Goal: Information Seeking & Learning: Learn about a topic

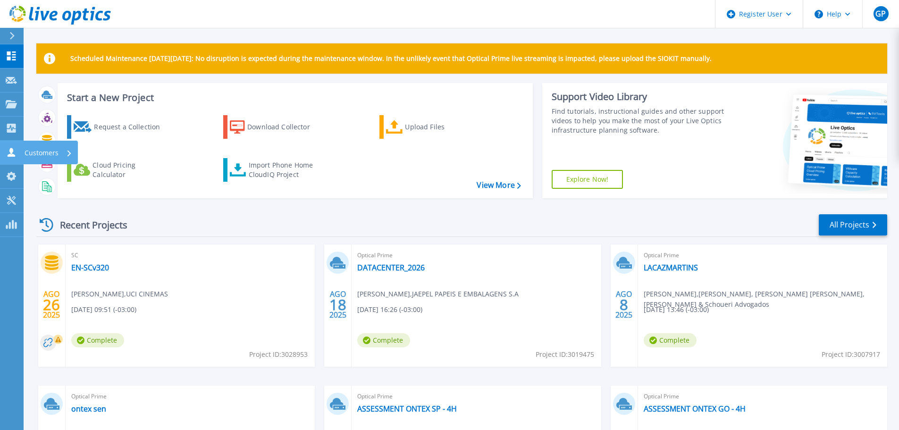
click at [14, 158] on link "Customers Customers" at bounding box center [12, 153] width 24 height 24
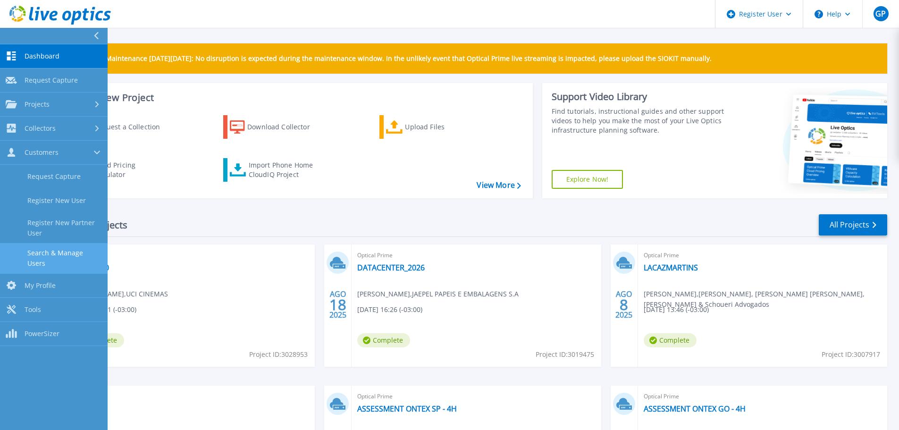
click at [55, 254] on link "Search & Manage Users" at bounding box center [54, 258] width 108 height 30
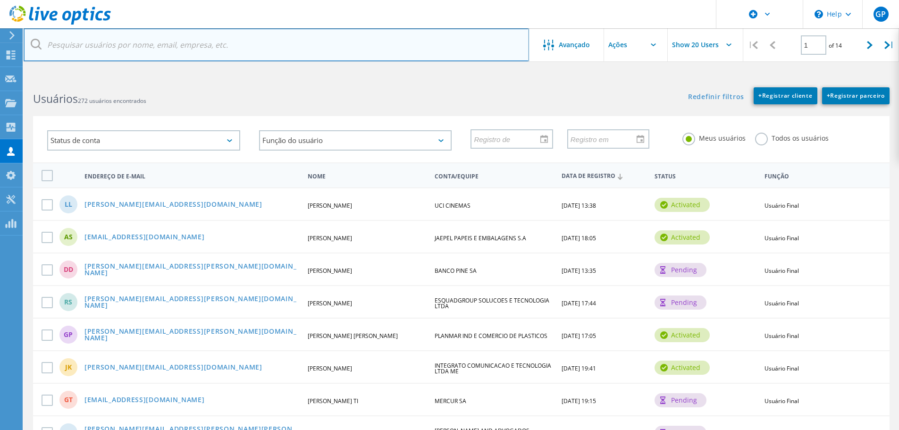
click at [141, 48] on input "text" at bounding box center [277, 44] width 506 height 33
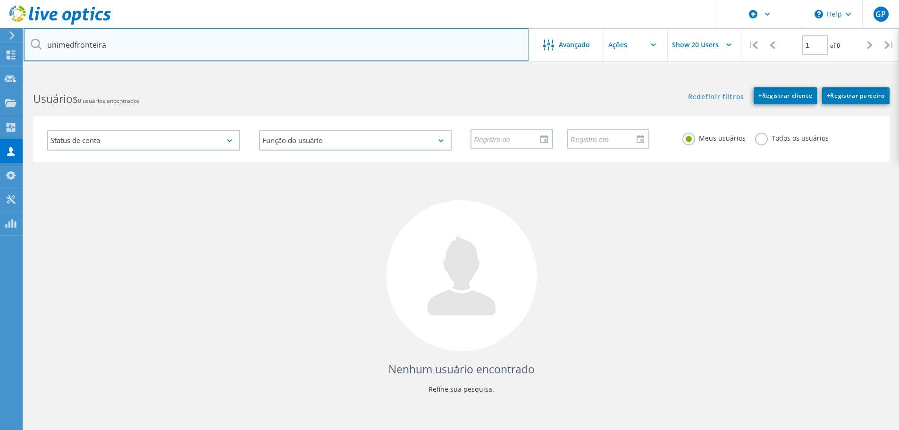
type input "unimedfronteira"
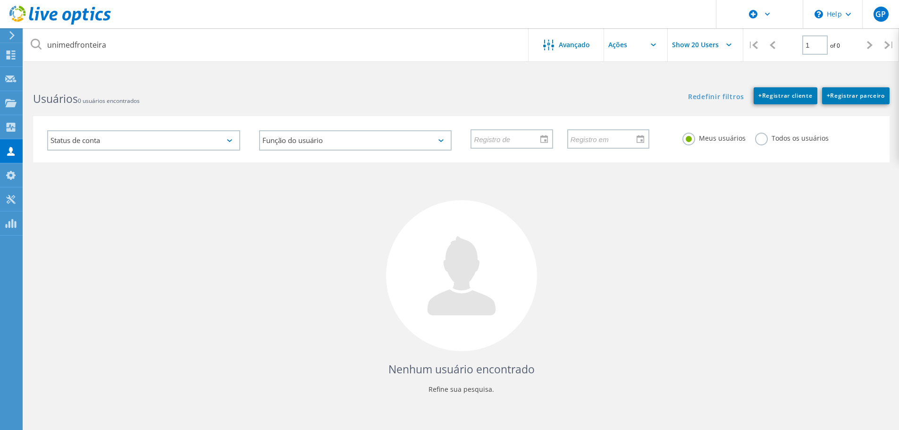
click at [759, 139] on label "Todos os usuários" at bounding box center [792, 137] width 74 height 9
click at [0, 0] on input "Todos os usuários" at bounding box center [0, 0] width 0 height 0
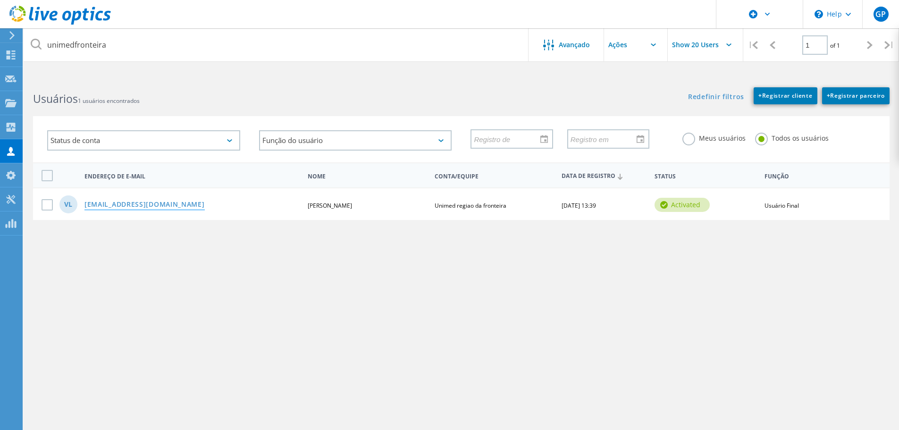
click at [133, 204] on link "[EMAIL_ADDRESS][DOMAIN_NAME]" at bounding box center [144, 205] width 120 height 8
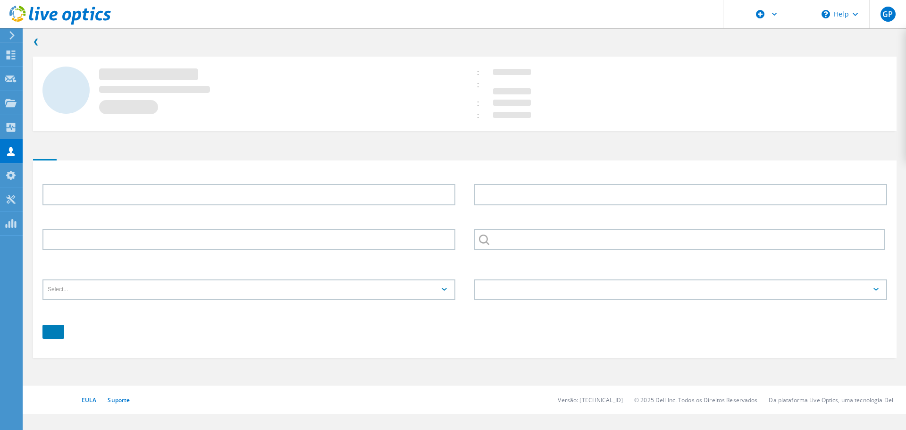
type input "Valdeir"
type input "Loredo"
type input "5532429800"
type input "Unimed regiao da fronteira"
type input "Português"
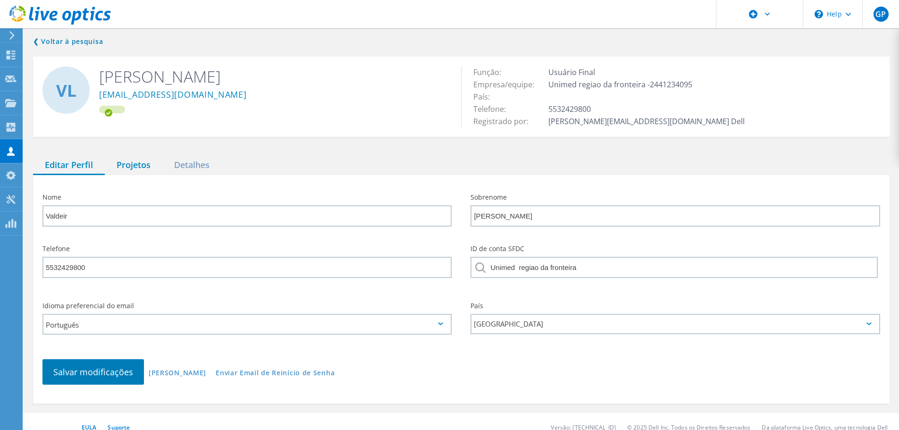
click at [135, 167] on div "Projetos" at bounding box center [134, 165] width 58 height 19
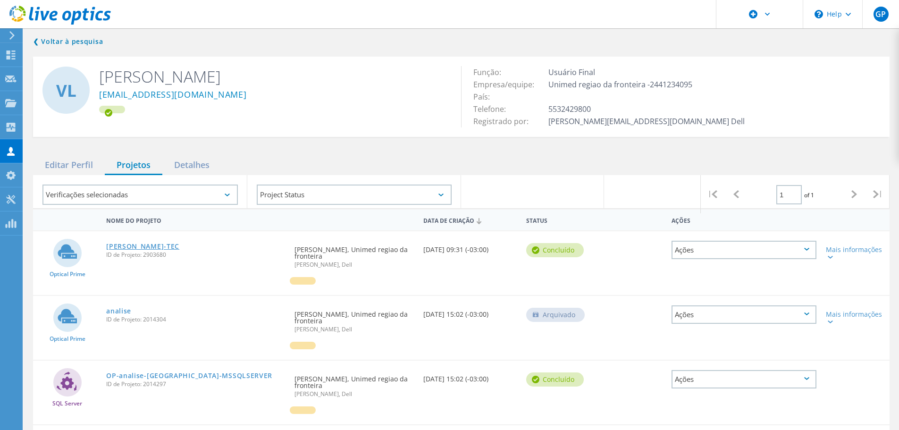
click at [131, 244] on link "[PERSON_NAME]-TEC" at bounding box center [142, 246] width 73 height 7
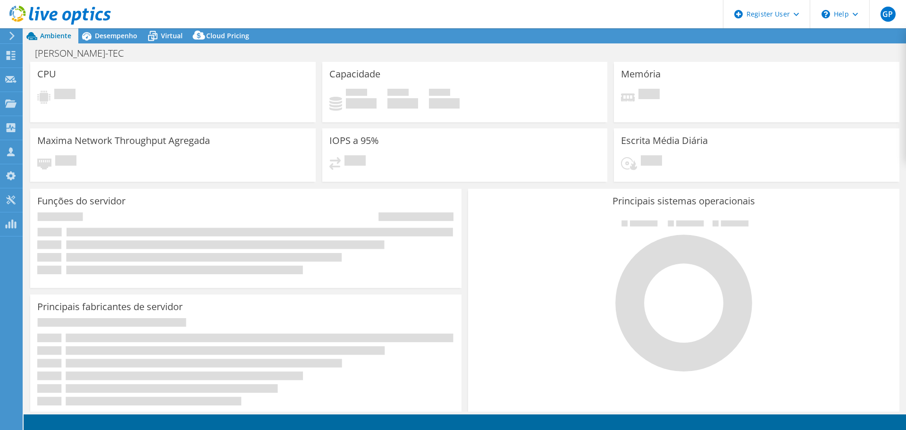
select select "SouthAmerica"
select select "BRL"
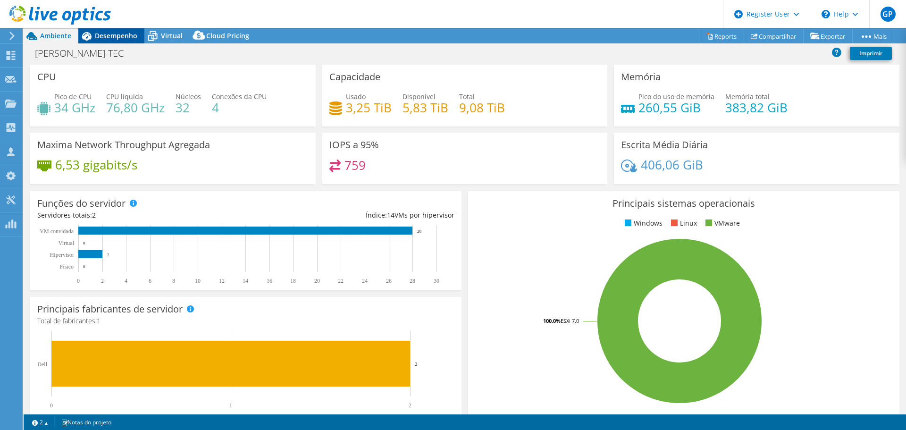
click at [107, 36] on span "Desempenho" at bounding box center [116, 35] width 42 height 9
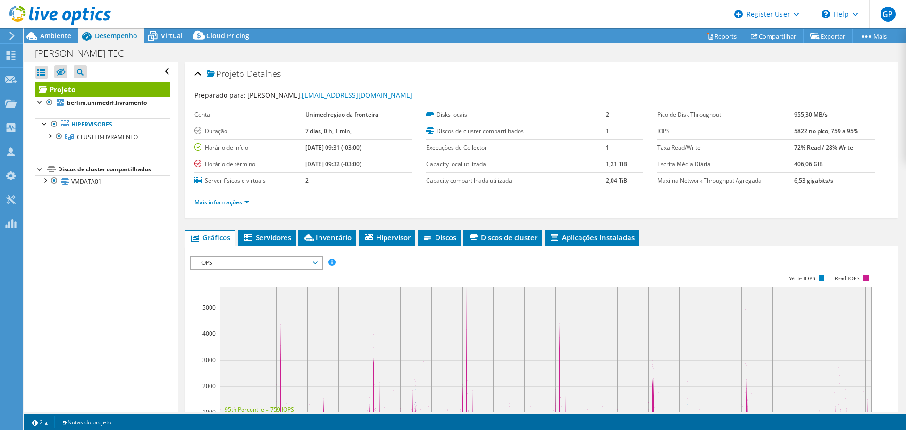
click at [247, 205] on link "Mais informações" at bounding box center [221, 202] width 55 height 8
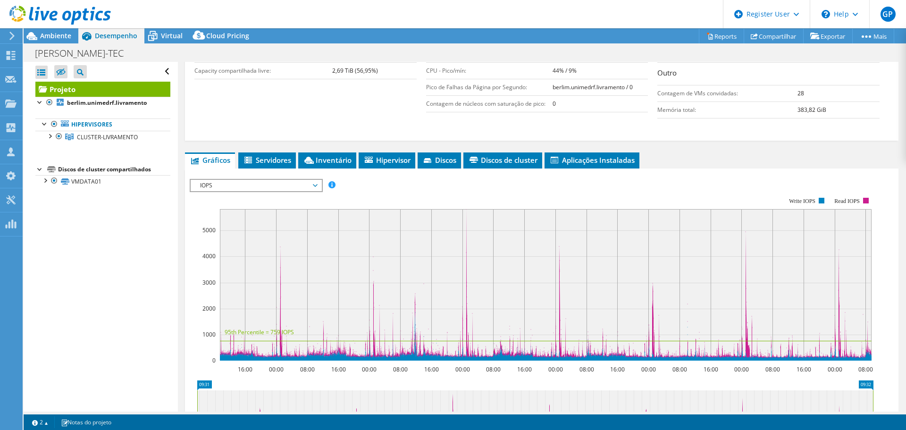
scroll to position [110, 0]
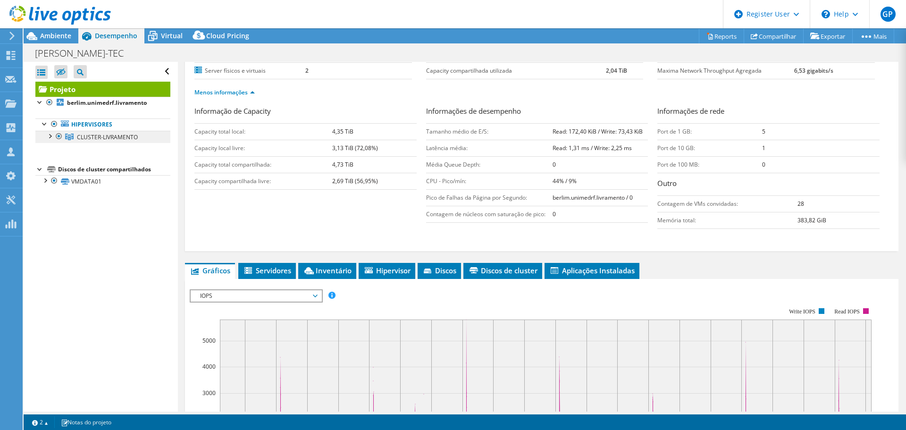
click at [102, 142] on link "CLUSTER-LIVRAMENTO" at bounding box center [102, 137] width 135 height 12
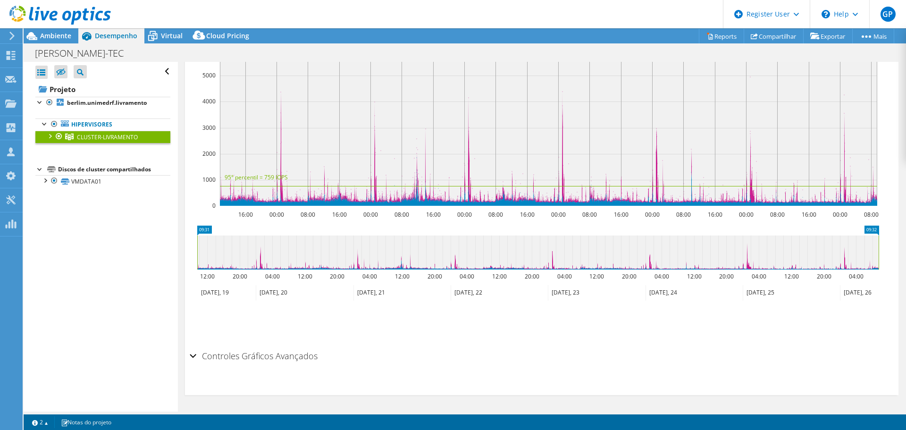
scroll to position [0, 0]
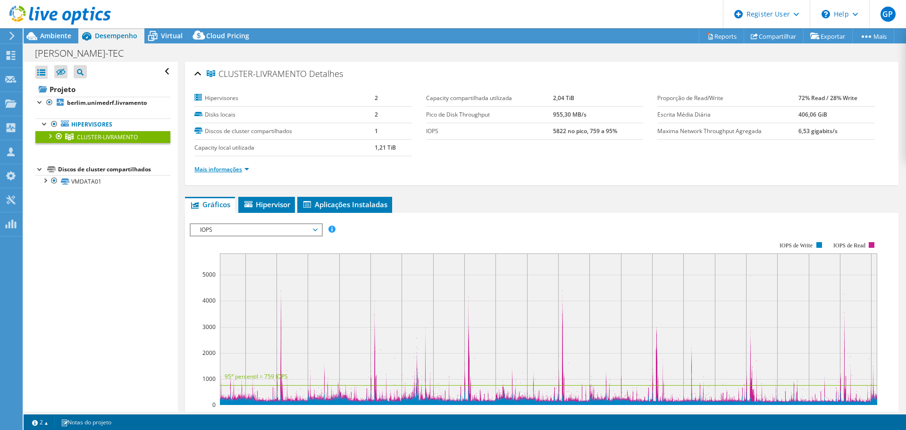
click at [238, 166] on link "Mais informações" at bounding box center [221, 169] width 55 height 8
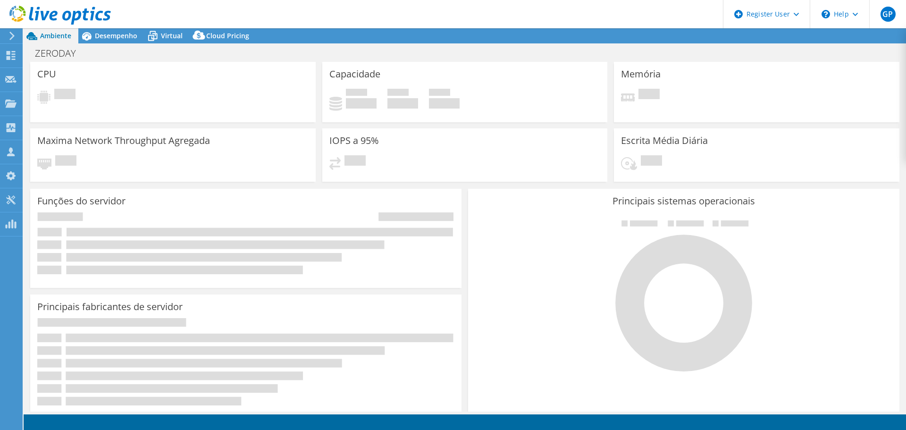
select select "USD"
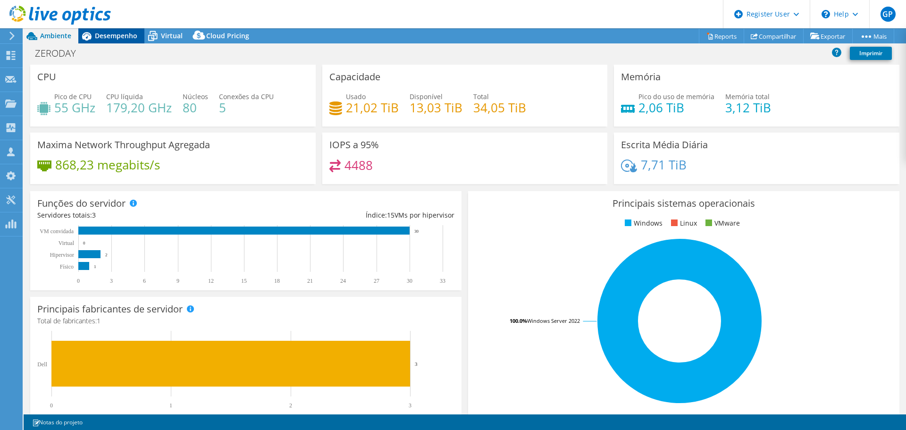
click at [118, 37] on span "Desempenho" at bounding box center [116, 35] width 42 height 9
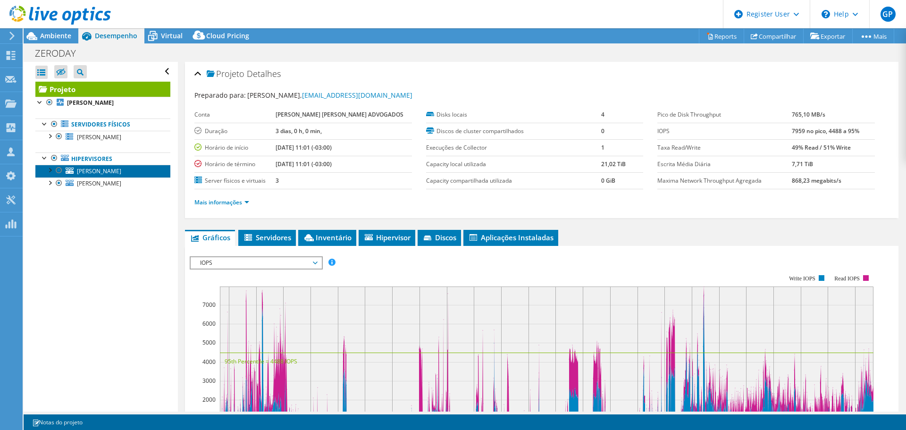
click at [98, 169] on span "[PERSON_NAME]" at bounding box center [99, 171] width 44 height 8
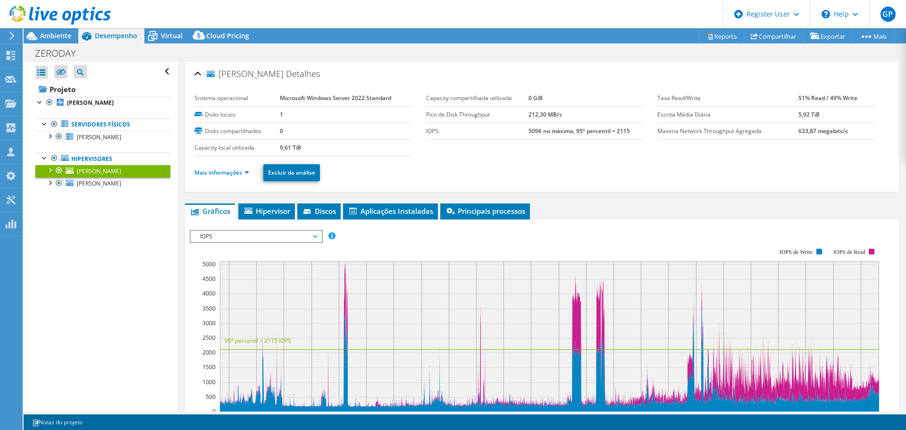
click at [246, 177] on li "Mais informações" at bounding box center [224, 173] width 60 height 10
click at [245, 174] on link "Mais informações" at bounding box center [221, 173] width 55 height 8
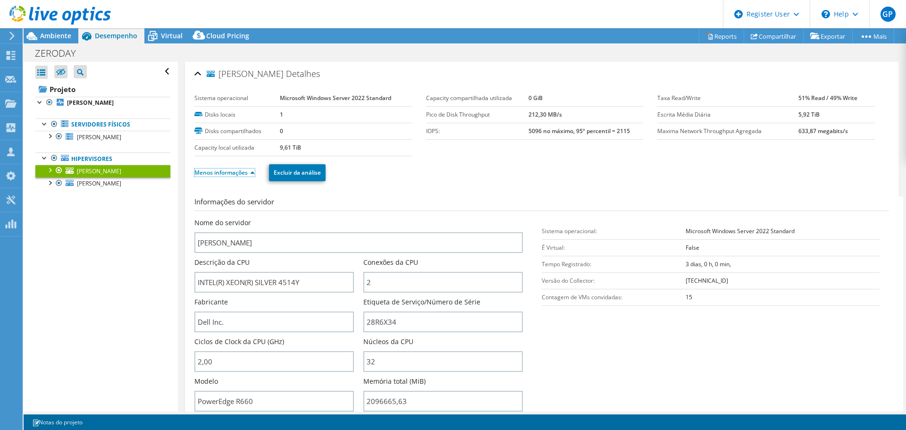
scroll to position [110, 0]
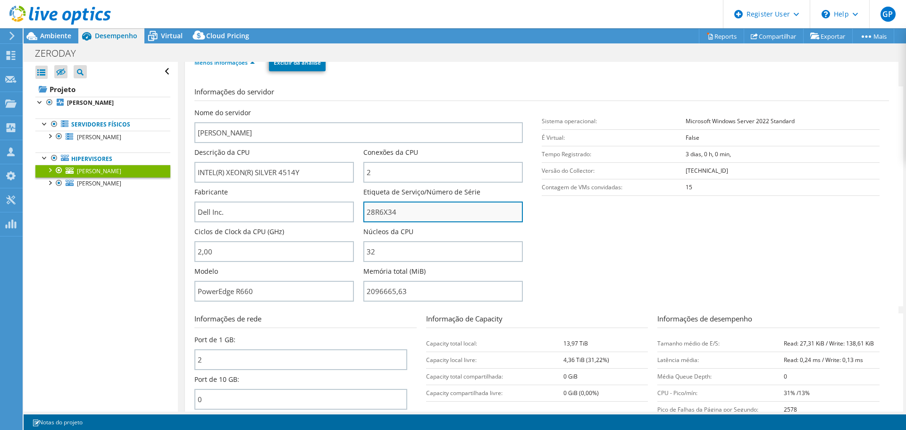
drag, startPoint x: 383, startPoint y: 211, endPoint x: 365, endPoint y: 211, distance: 17.9
click at [365, 211] on input "28R6X34" at bounding box center [443, 212] width 160 height 21
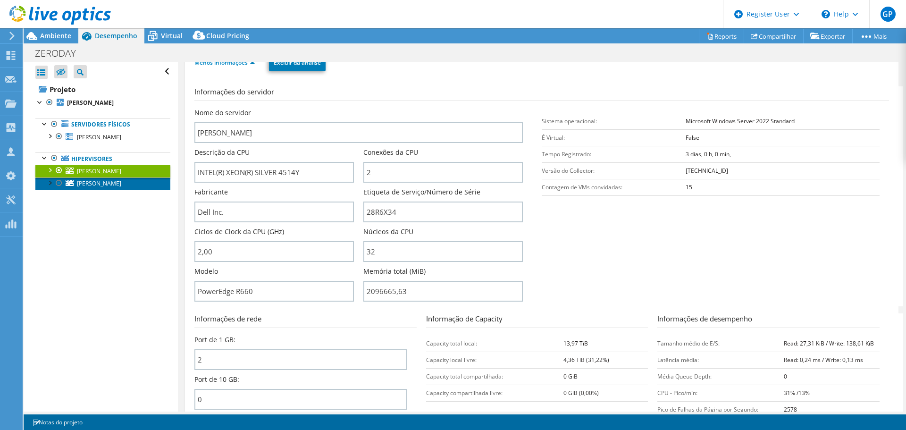
click at [109, 183] on link "[PERSON_NAME]" at bounding box center [102, 183] width 135 height 12
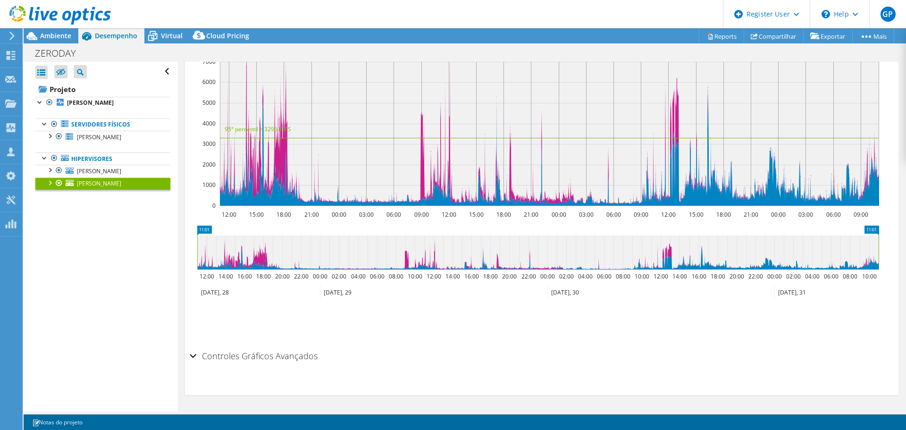
scroll to position [0, 0]
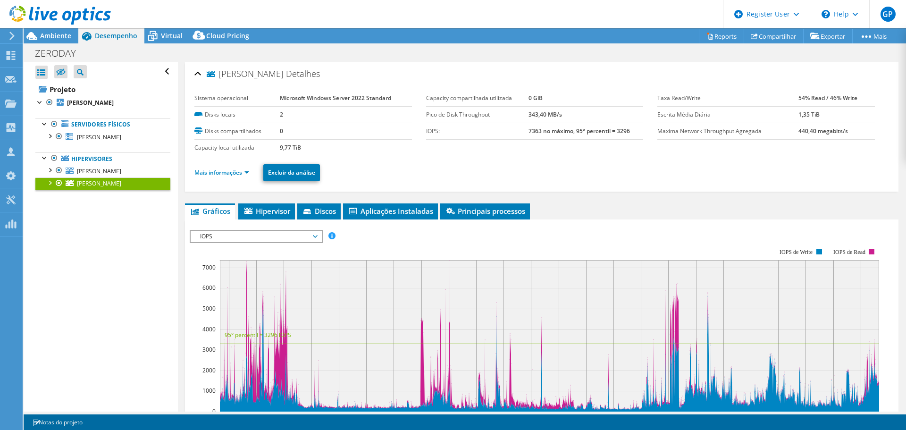
click at [304, 231] on span "IOPS" at bounding box center [255, 236] width 121 height 11
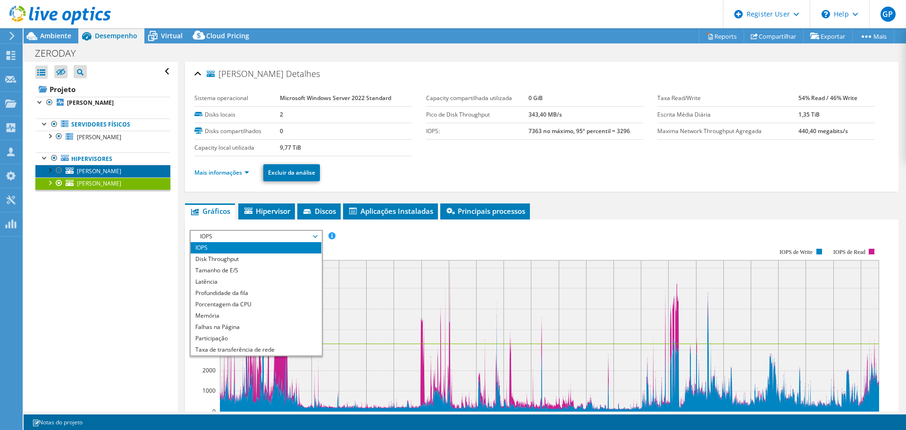
click at [103, 169] on link "[PERSON_NAME]" at bounding box center [102, 171] width 135 height 12
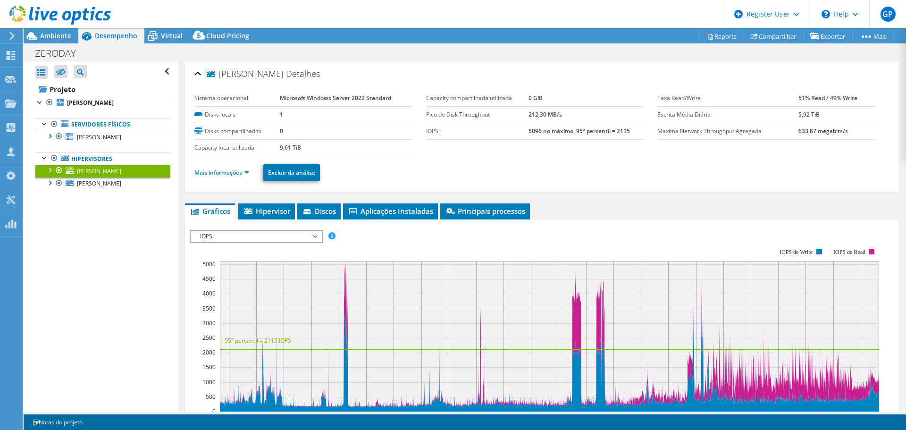
click at [285, 240] on span "IOPS" at bounding box center [255, 236] width 121 height 11
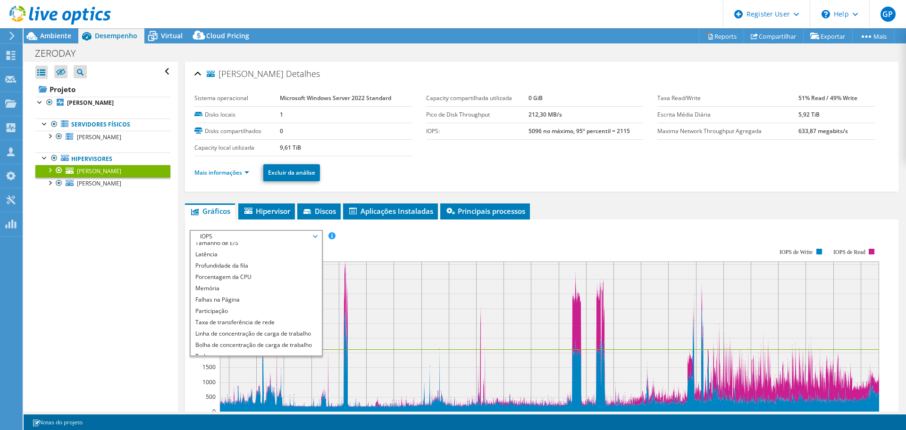
scroll to position [34, 0]
click at [239, 348] on li "Todos" at bounding box center [256, 349] width 131 height 11
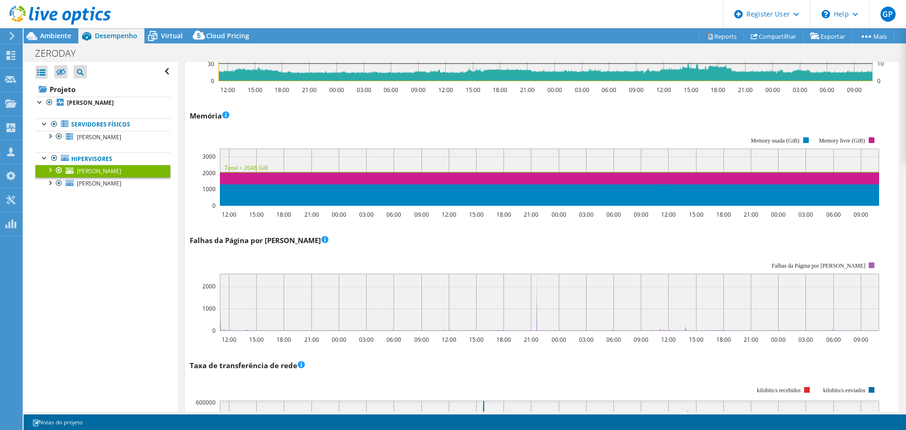
scroll to position [661, 0]
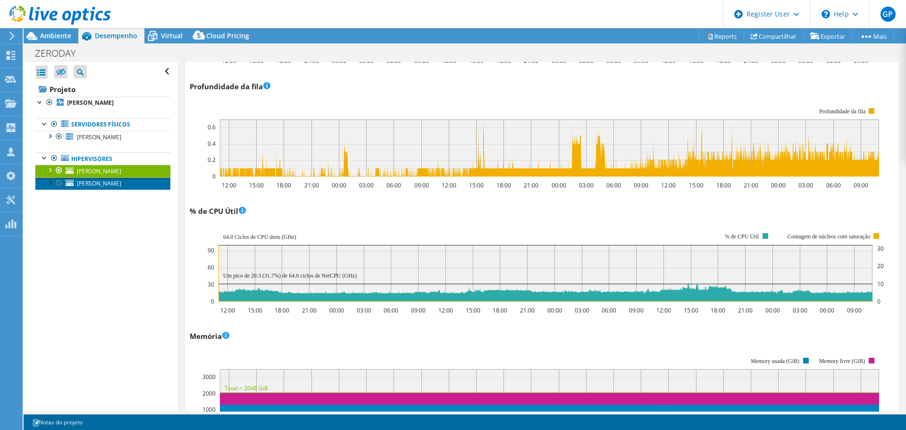
click at [91, 182] on span "[PERSON_NAME]" at bounding box center [99, 183] width 44 height 8
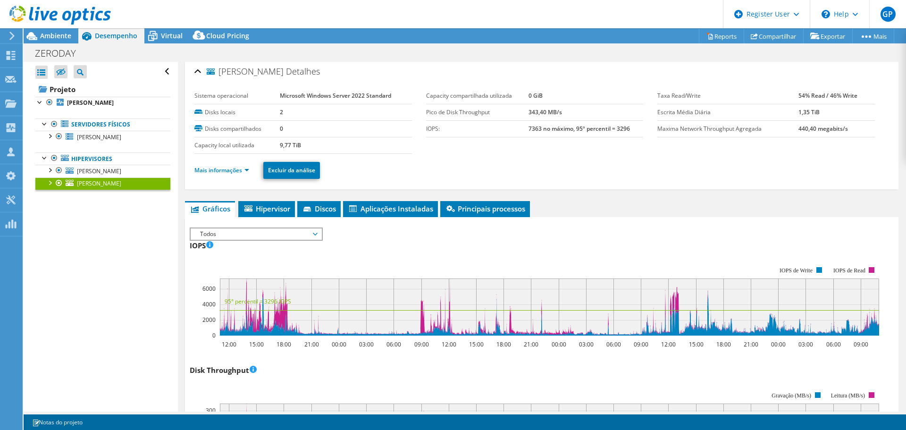
scroll to position [0, 0]
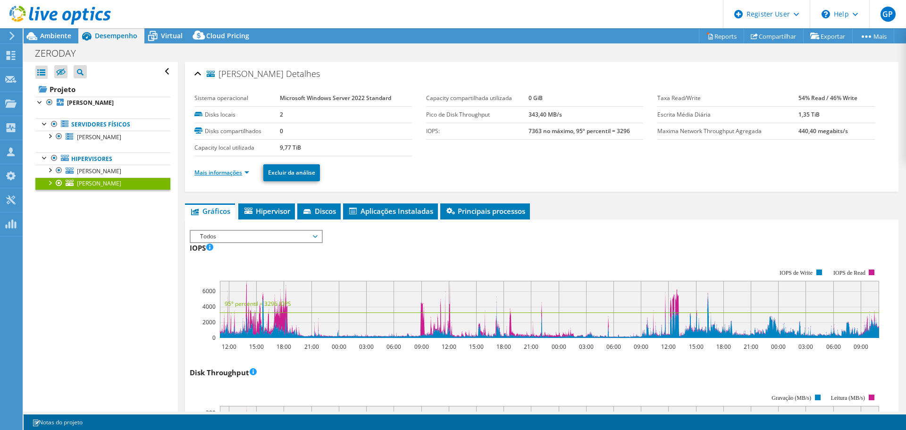
click at [246, 169] on link "Mais informações" at bounding box center [221, 173] width 55 height 8
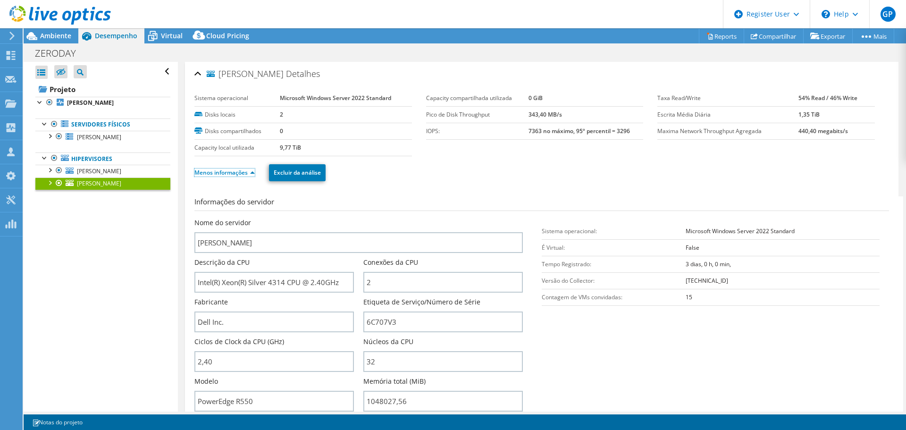
scroll to position [110, 0]
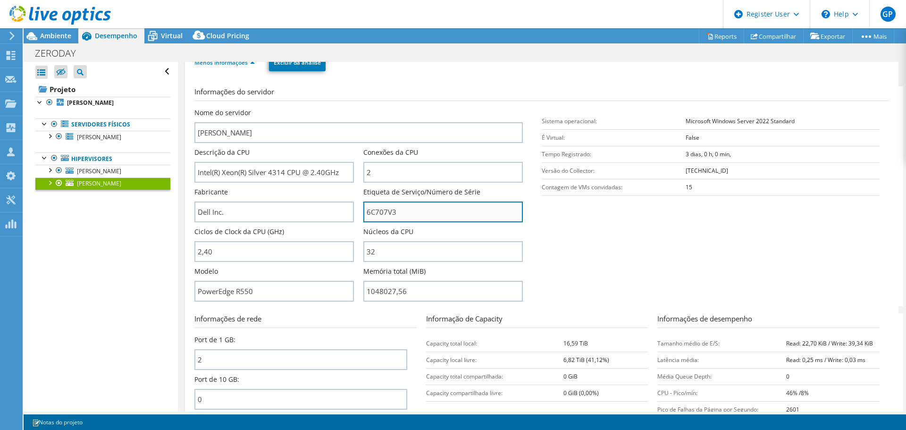
click at [412, 212] on input "6C707V3" at bounding box center [443, 212] width 160 height 21
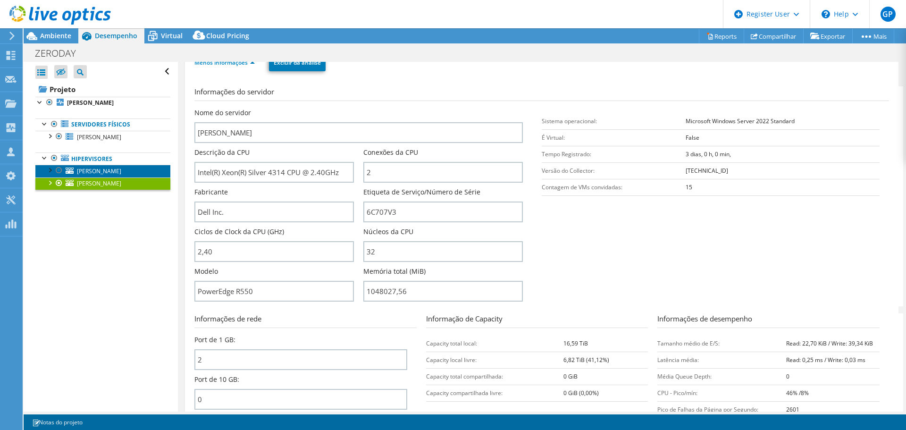
click at [91, 174] on span "[PERSON_NAME]" at bounding box center [99, 171] width 44 height 8
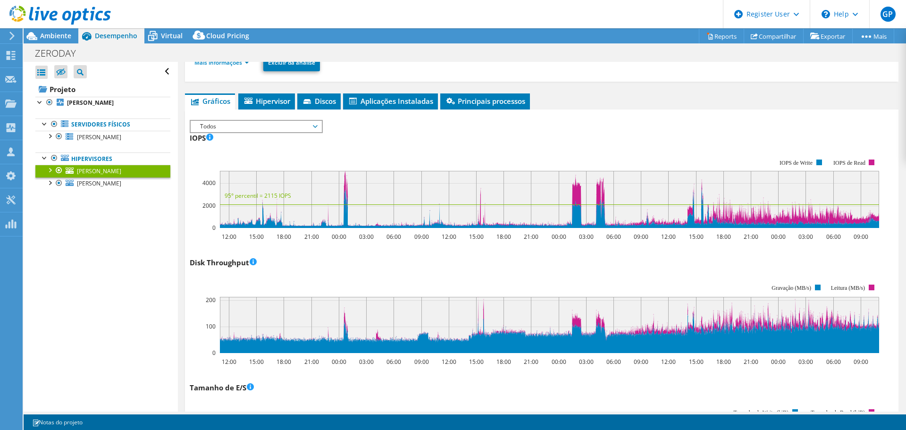
scroll to position [0, 0]
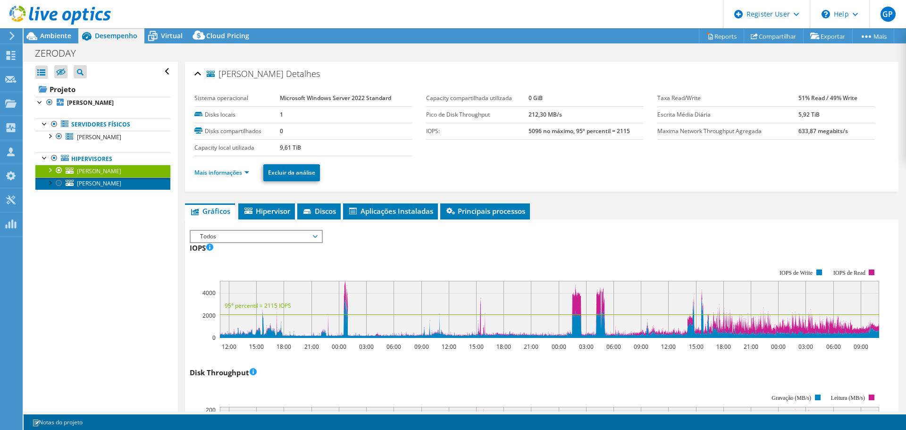
click at [95, 181] on link "[PERSON_NAME]" at bounding box center [102, 183] width 135 height 12
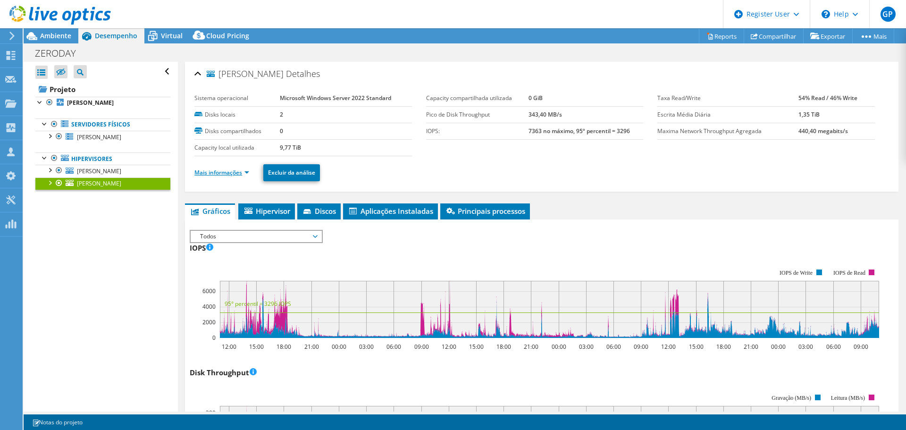
click at [245, 174] on link "Mais informações" at bounding box center [221, 173] width 55 height 8
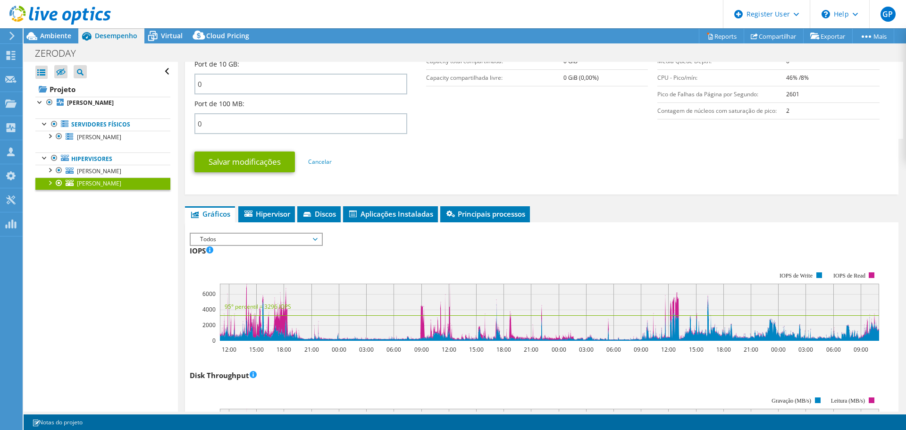
scroll to position [440, 0]
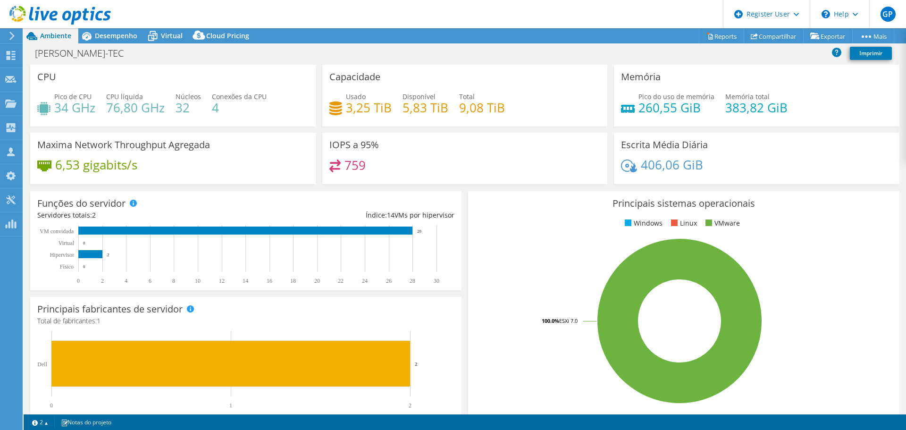
select select "SouthAmerica"
select select "BRL"
